Goal: Transaction & Acquisition: Purchase product/service

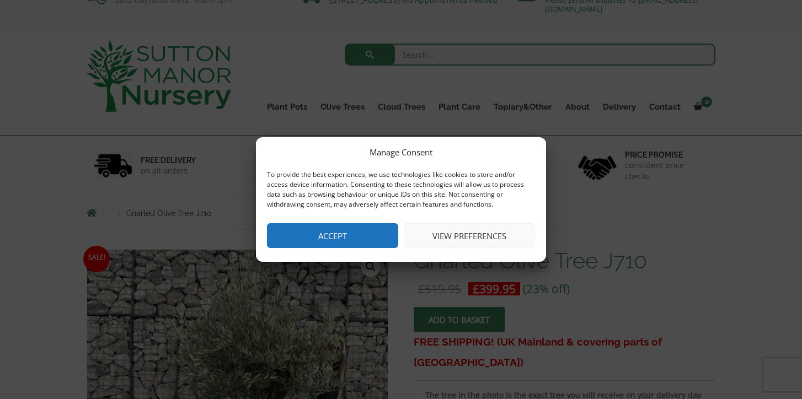
click at [390, 237] on button "Accept" at bounding box center [332, 235] width 131 height 25
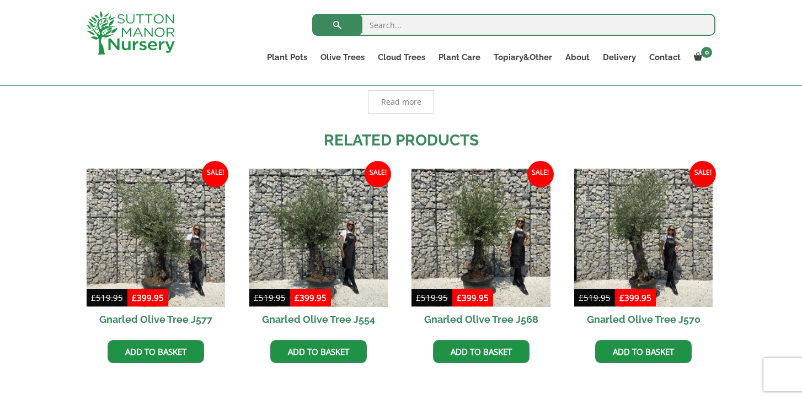
scroll to position [762, 0]
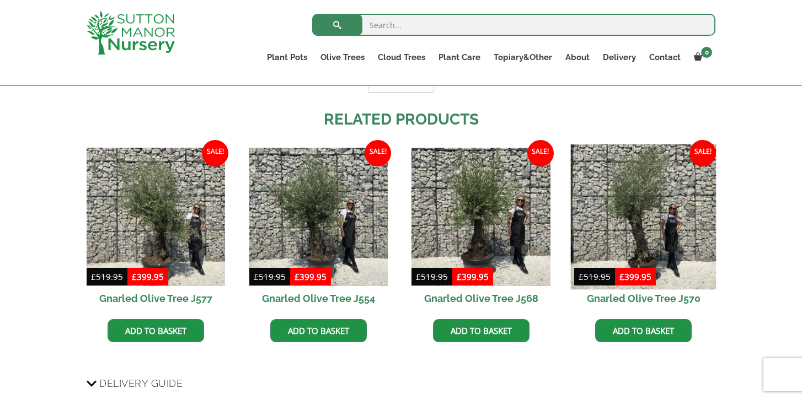
click at [635, 200] on img at bounding box center [644, 217] width 146 height 146
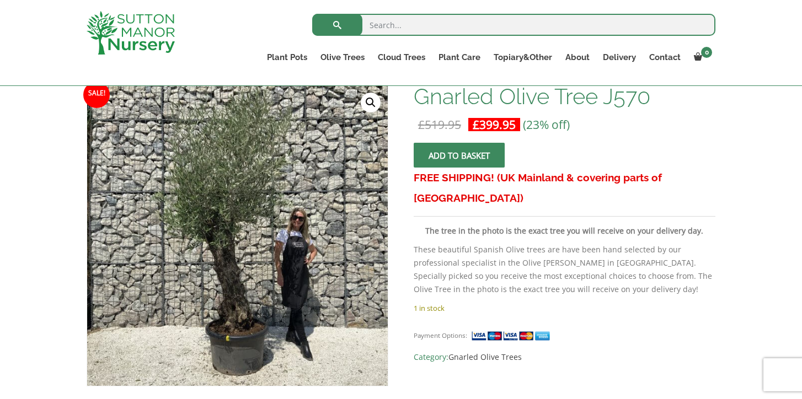
scroll to position [171, 0]
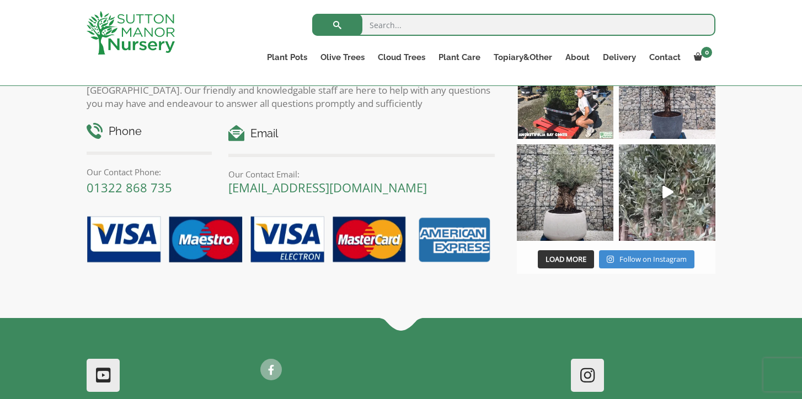
scroll to position [1206, 0]
